Goal: Task Accomplishment & Management: Manage account settings

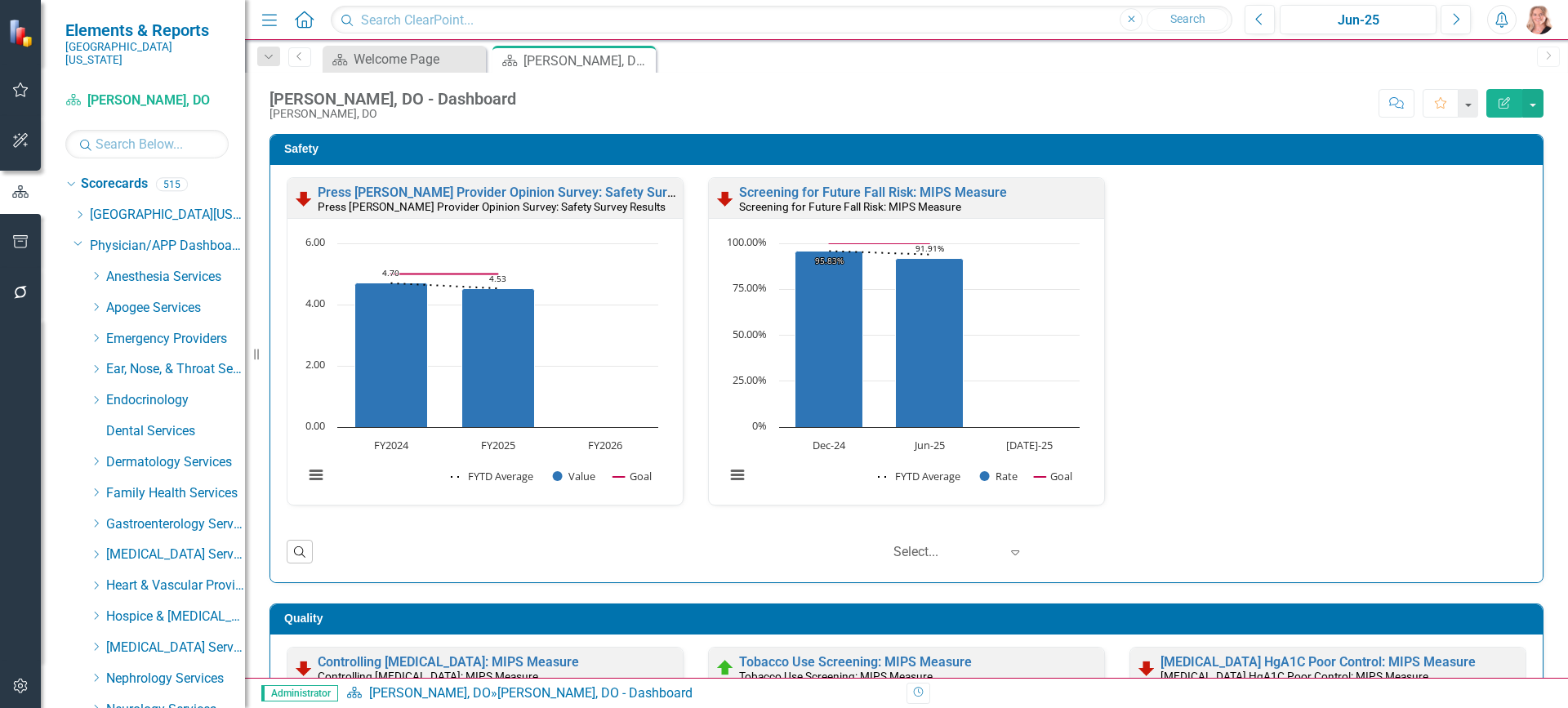
scroll to position [408, 0]
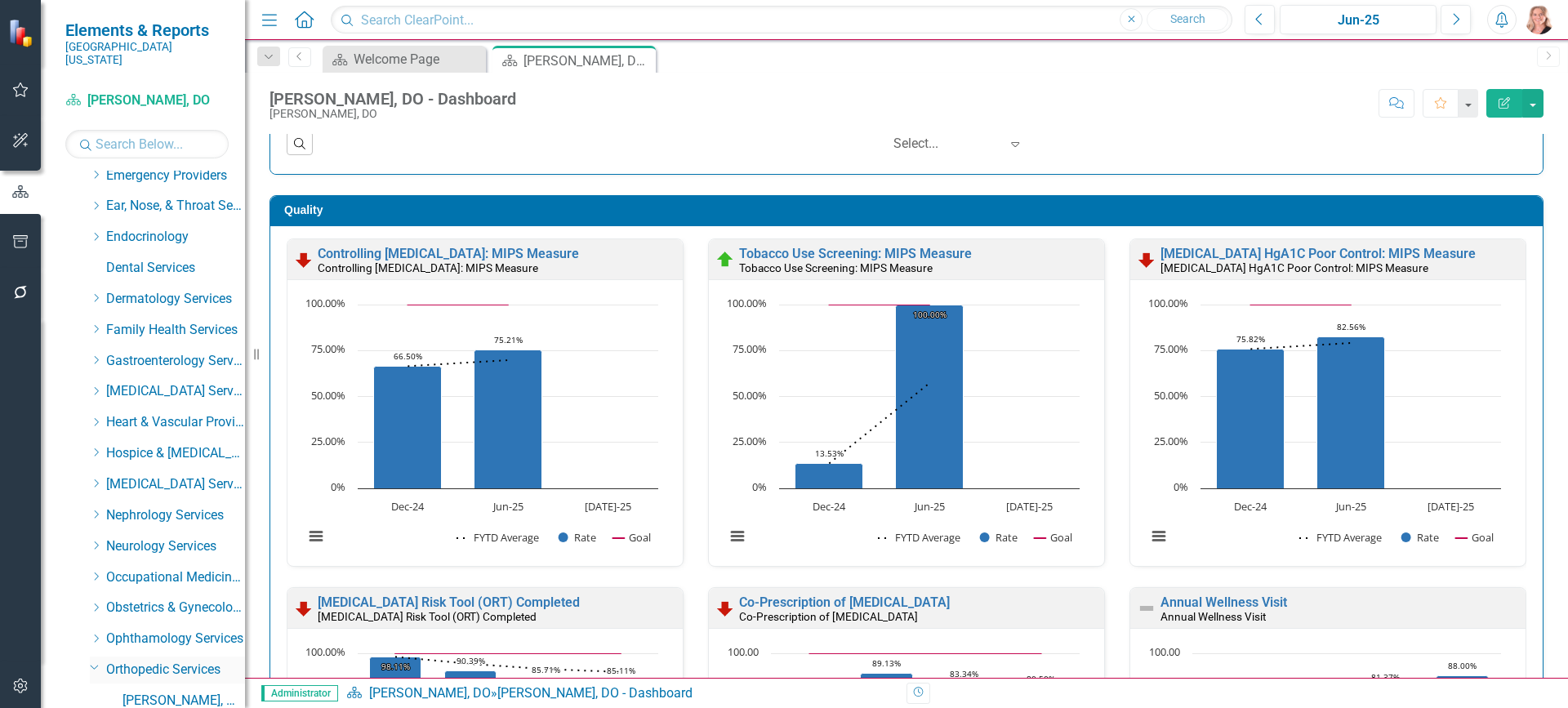
click at [92, 661] on icon "Dropdown" at bounding box center [94, 667] width 10 height 12
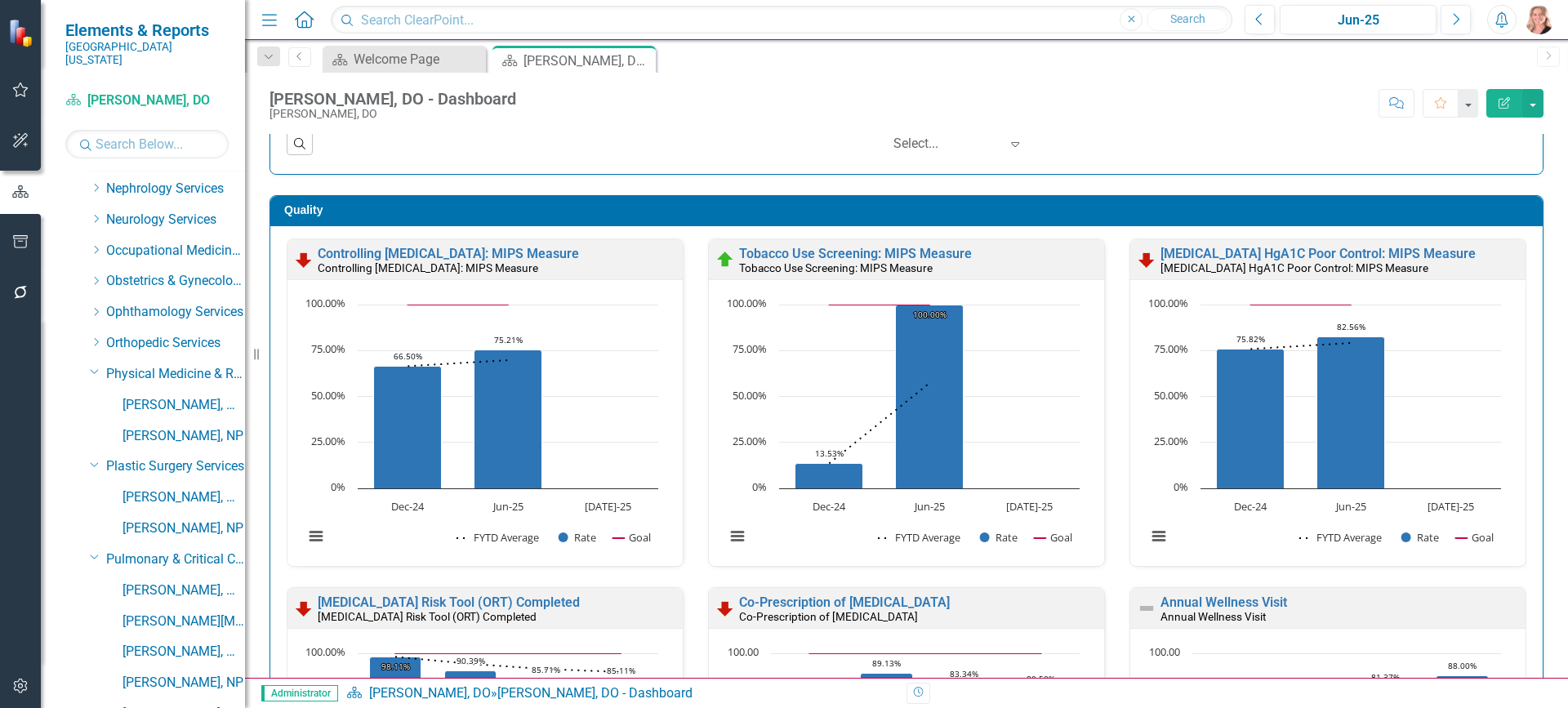
scroll to position [572, 0]
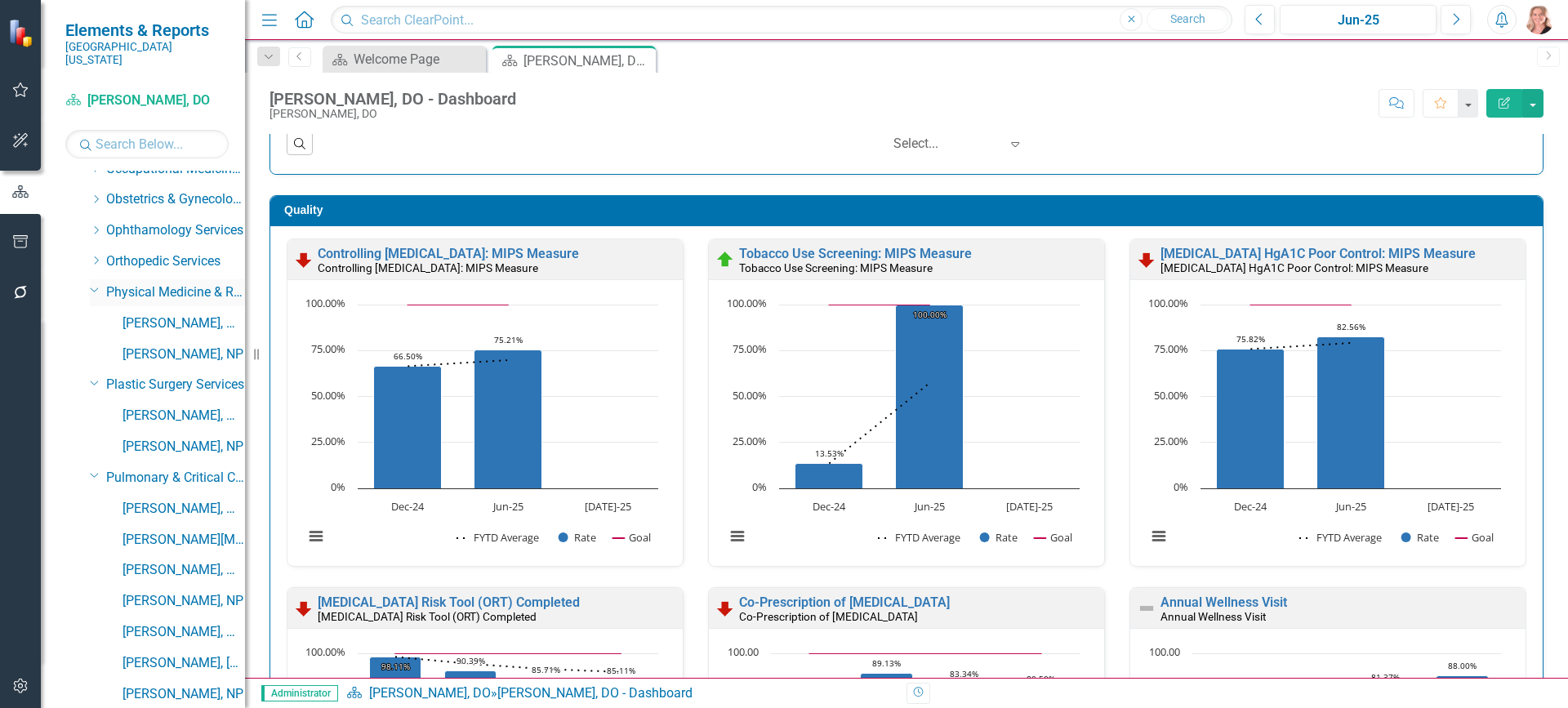
click at [94, 283] on icon "Dropdown" at bounding box center [94, 289] width 10 height 12
click at [98, 314] on icon "Dropdown" at bounding box center [94, 320] width 10 height 12
click at [96, 346] on icon "Dropdown" at bounding box center [94, 352] width 10 height 12
drag, startPoint x: 99, startPoint y: 373, endPoint x: 91, endPoint y: 376, distance: 8.5
click at [99, 376] on icon "Dropdown" at bounding box center [94, 383] width 10 height 12
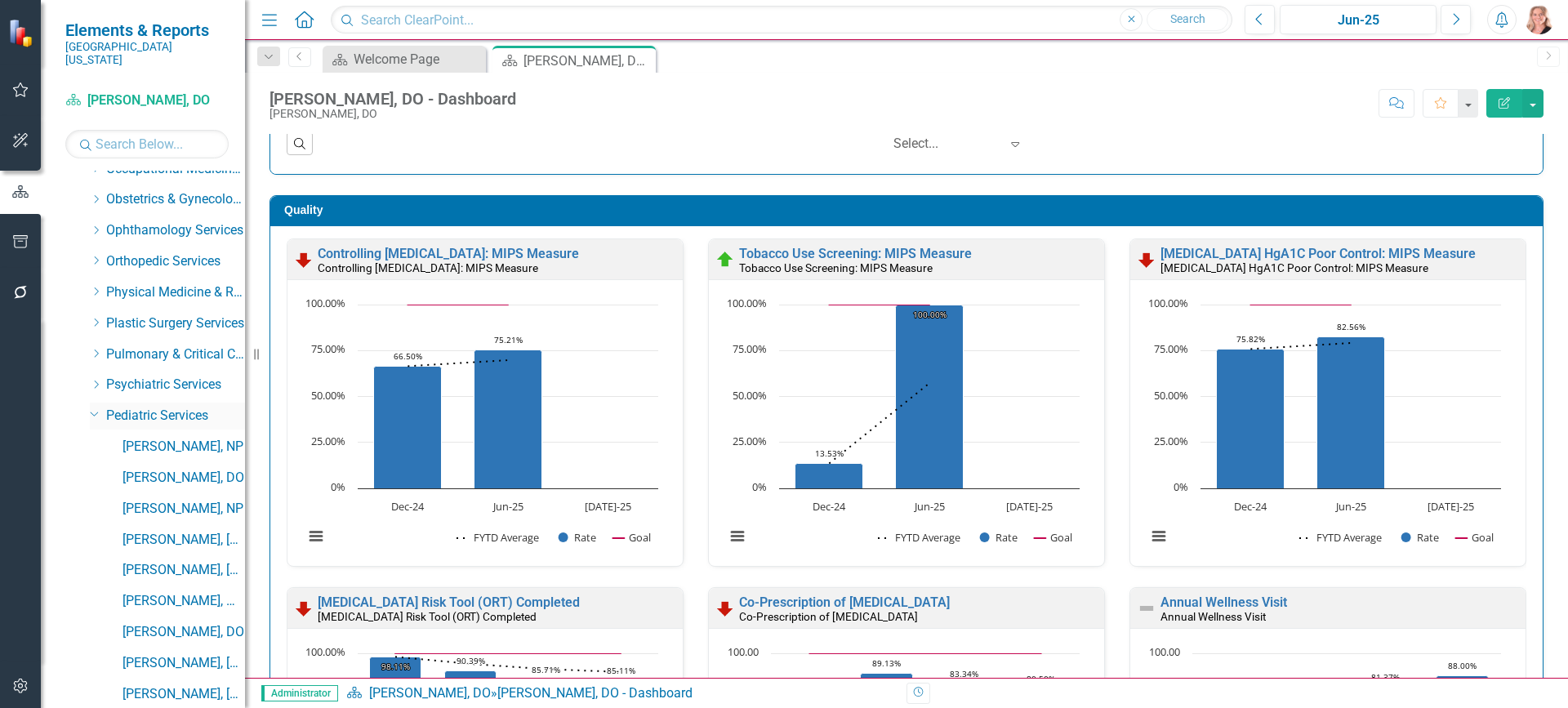
drag, startPoint x: 90, startPoint y: 399, endPoint x: 83, endPoint y: 422, distance: 24.0
click at [90, 406] on icon "Dropdown" at bounding box center [94, 412] width 10 height 12
click at [97, 437] on icon "Dropdown" at bounding box center [94, 443] width 10 height 12
click at [97, 473] on icon at bounding box center [94, 475] width 8 height 4
click at [88, 500] on div "Dropdown" at bounding box center [93, 506] width 14 height 12
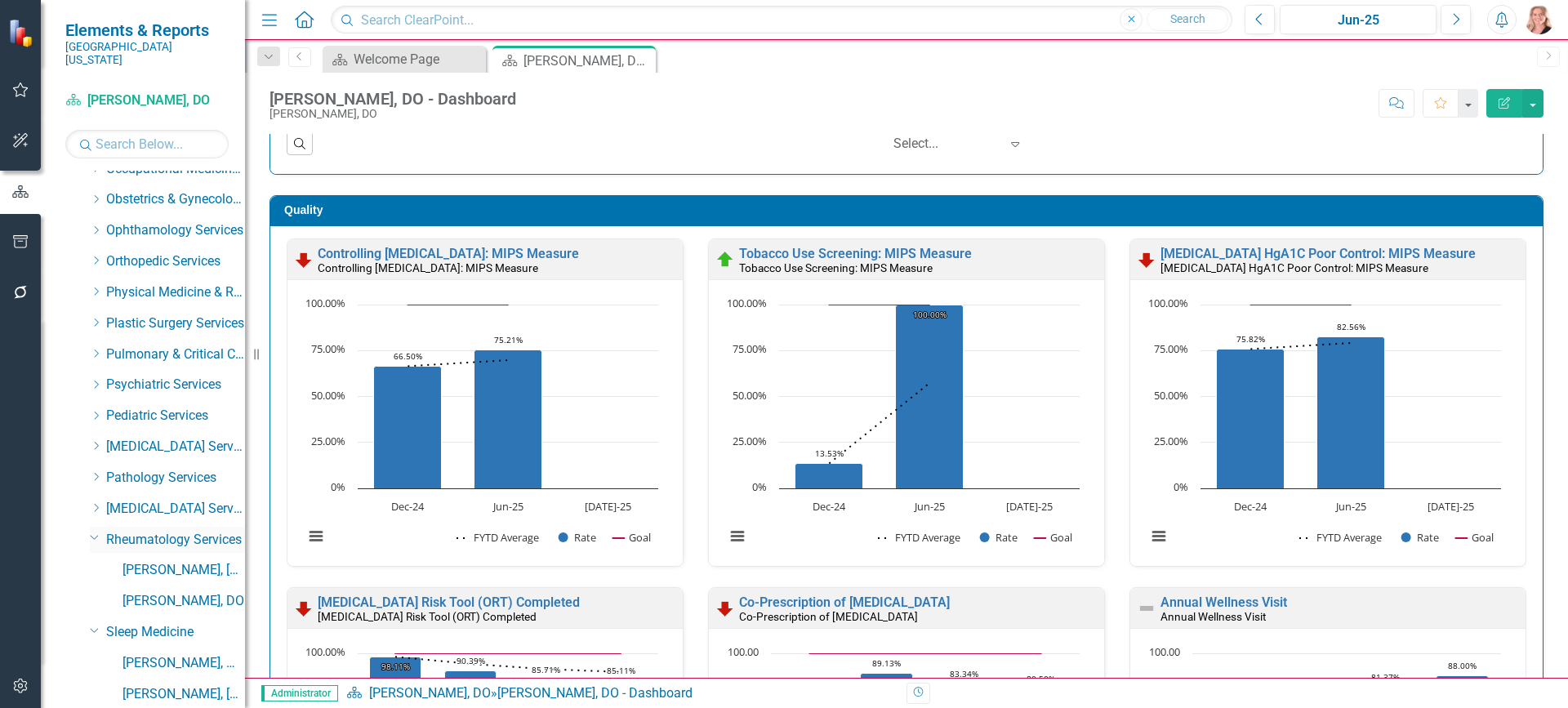
click at [92, 530] on icon "Dropdown" at bounding box center [94, 536] width 10 height 12
drag, startPoint x: 95, startPoint y: 556, endPoint x: 18, endPoint y: 560, distance: 77.1
click at [95, 562] on icon "Dropdown" at bounding box center [94, 568] width 10 height 12
click at [91, 593] on icon "Dropdown" at bounding box center [94, 599] width 10 height 12
click at [97, 623] on icon "Dropdown" at bounding box center [94, 629] width 10 height 12
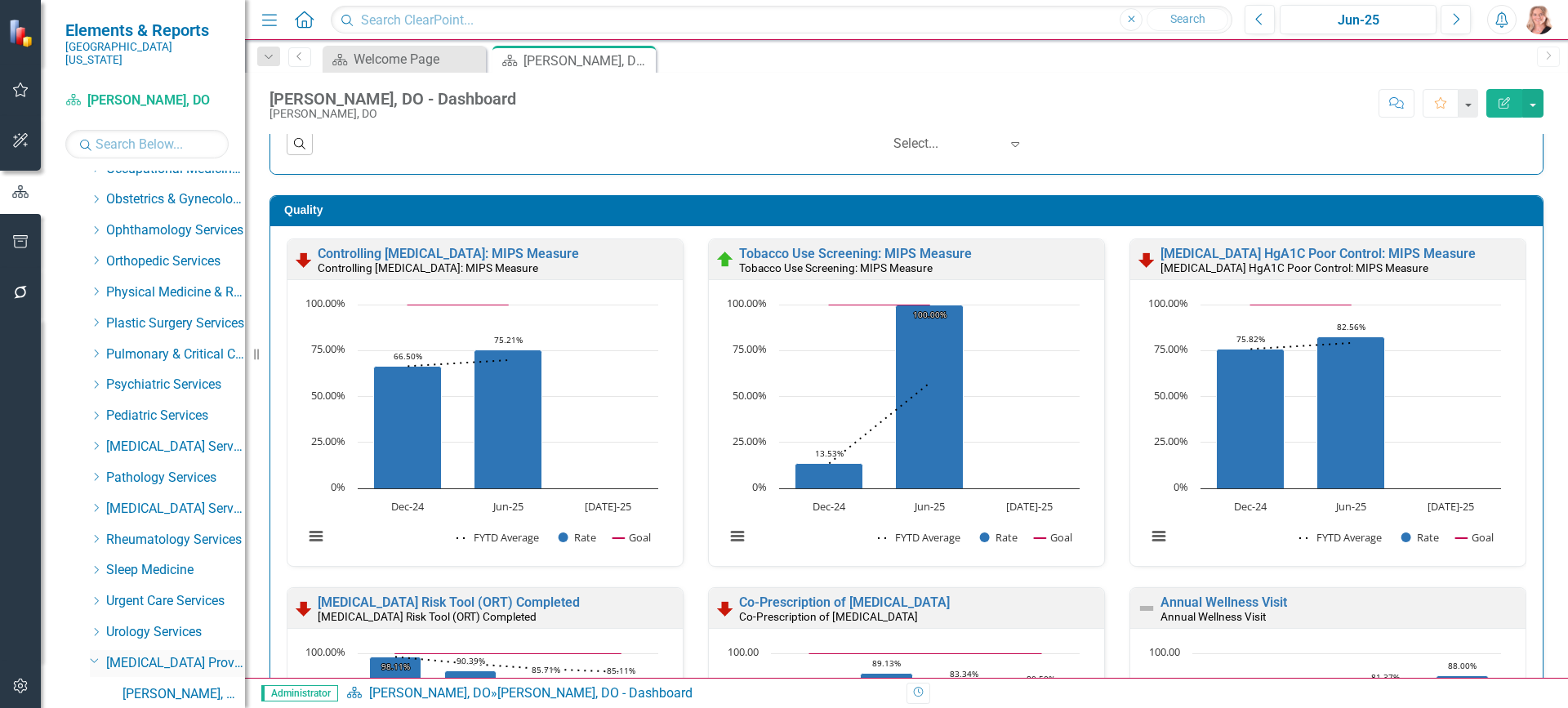
click at [90, 653] on icon "Dropdown" at bounding box center [94, 660] width 10 height 12
